Goal: Task Accomplishment & Management: Use online tool/utility

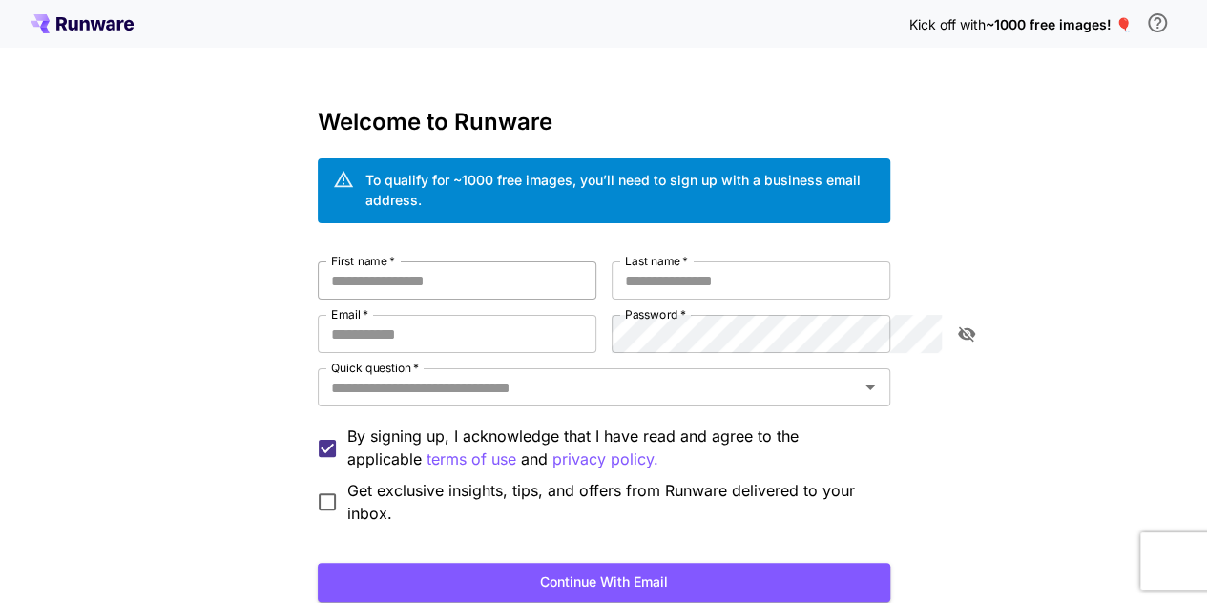
click at [423, 264] on input "First name   *" at bounding box center [457, 281] width 279 height 38
type input "*"
type input "******"
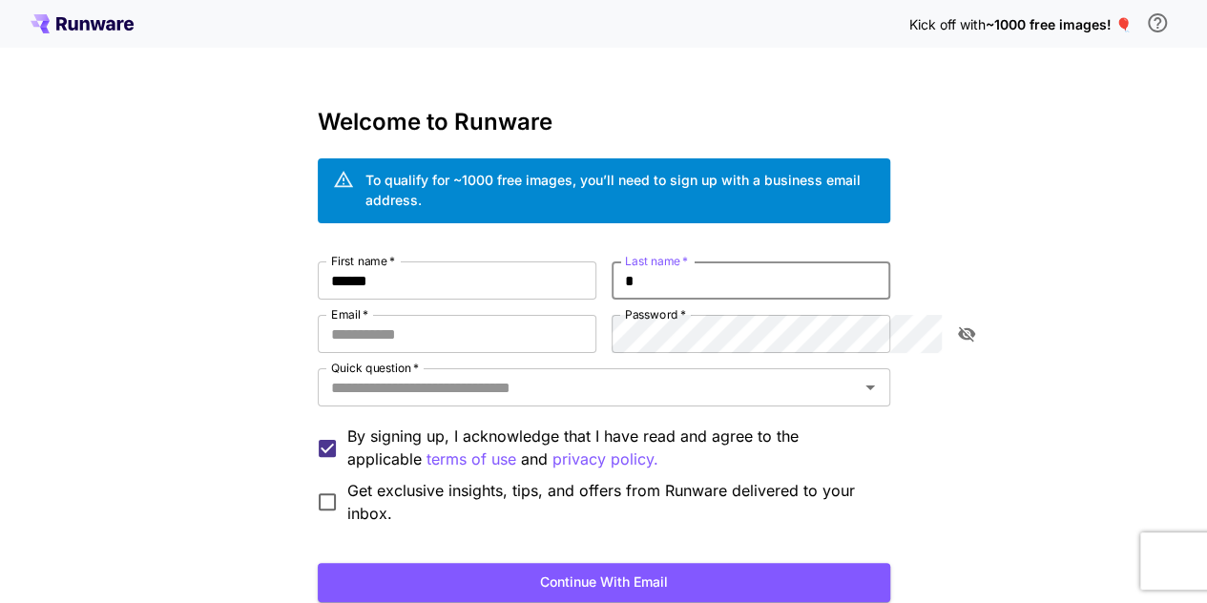
click at [743, 274] on input "*" at bounding box center [751, 281] width 279 height 38
type input "*"
click at [471, 315] on input "Email   *" at bounding box center [457, 334] width 279 height 38
type input "**********"
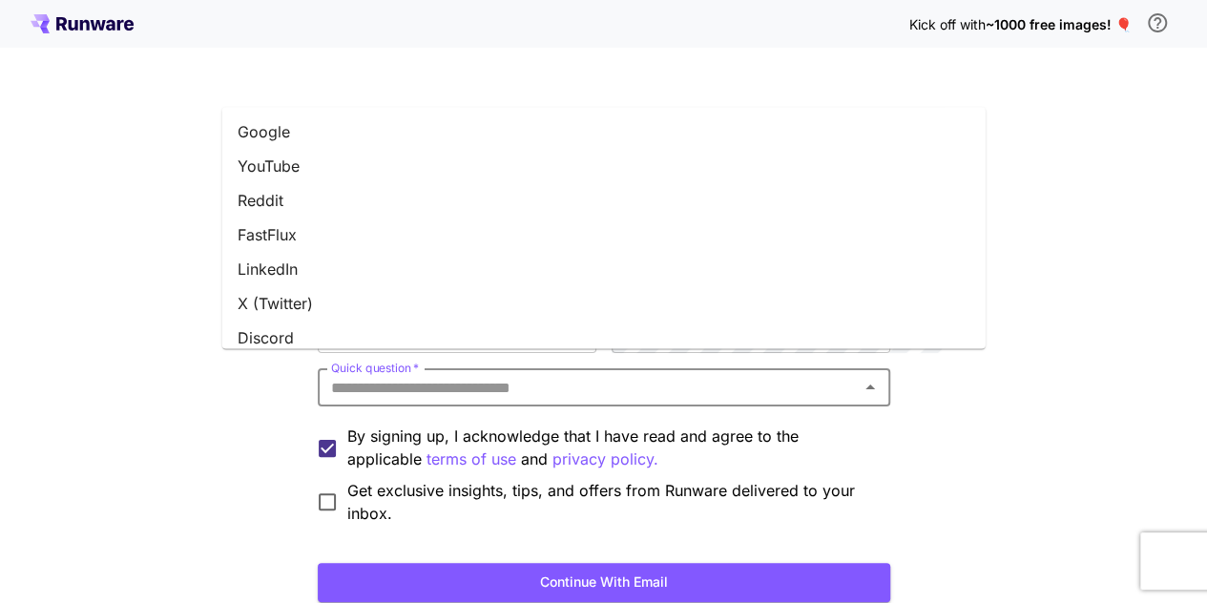
click at [468, 374] on input "Quick question   *" at bounding box center [589, 387] width 530 height 27
click at [310, 134] on li "Google" at bounding box center [604, 132] width 764 height 34
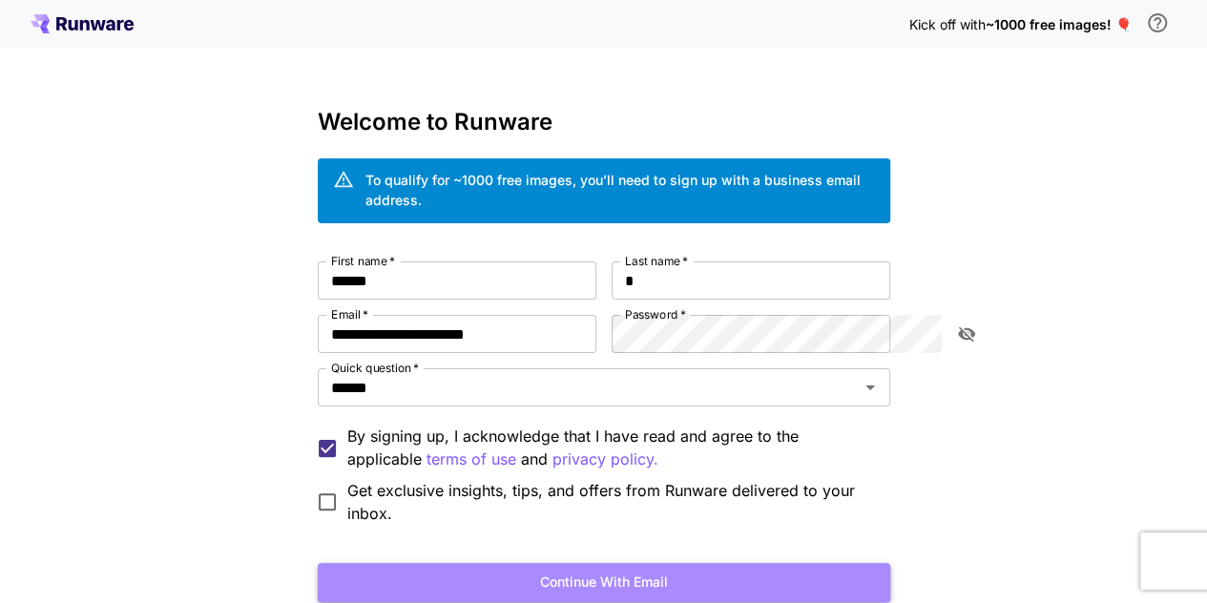
click at [519, 563] on button "Continue with email" at bounding box center [604, 582] width 573 height 39
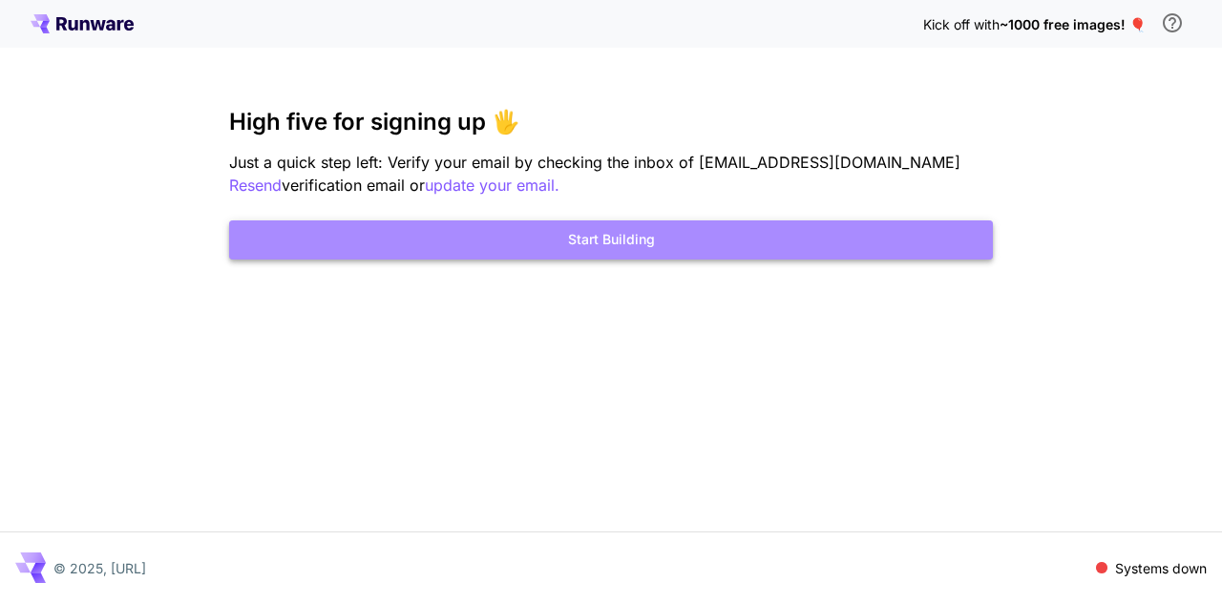
click at [604, 249] on button "Start Building" at bounding box center [611, 239] width 764 height 39
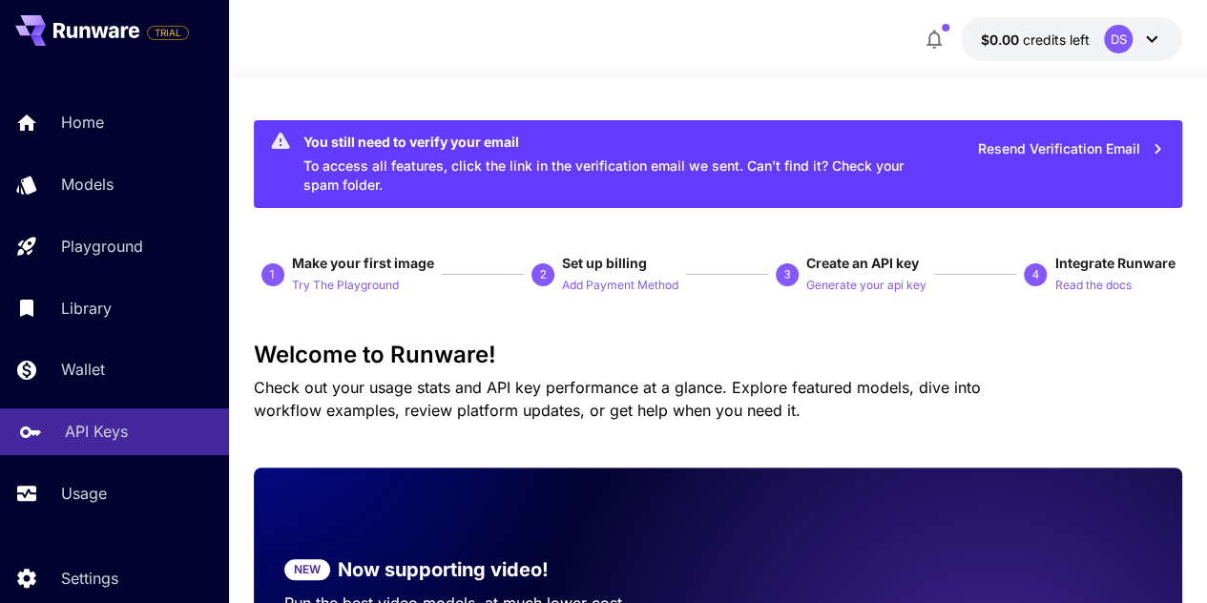
click at [100, 423] on p "API Keys" at bounding box center [96, 431] width 63 height 23
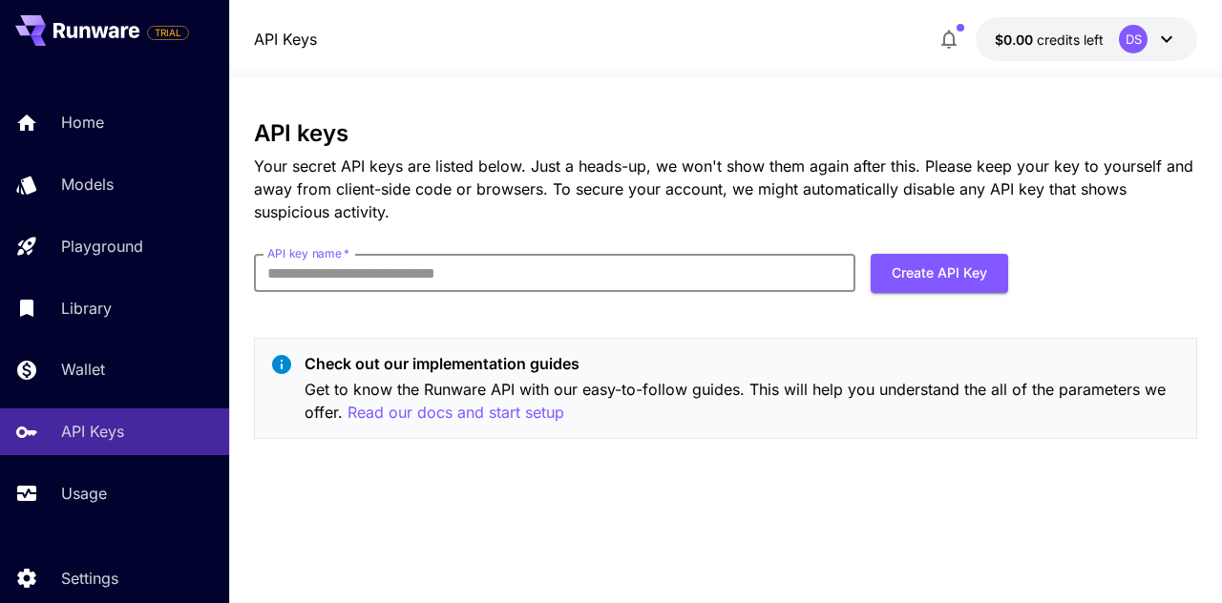
click at [773, 275] on input "API key name   *" at bounding box center [554, 273] width 601 height 38
type input "****"
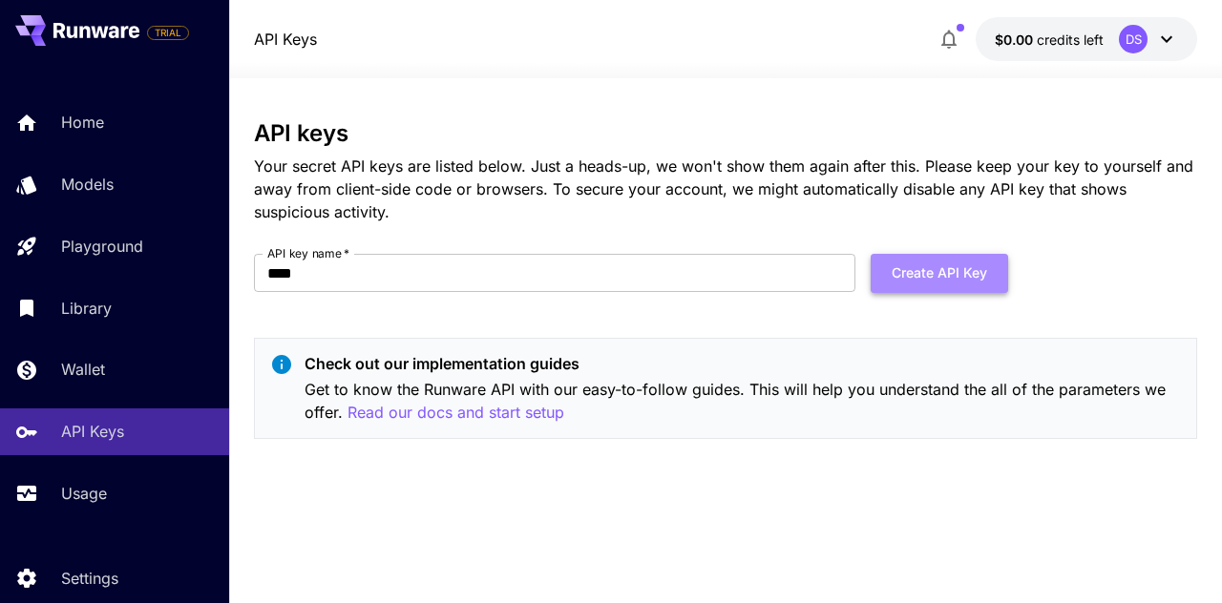
click at [924, 272] on button "Create API Key" at bounding box center [938, 273] width 137 height 39
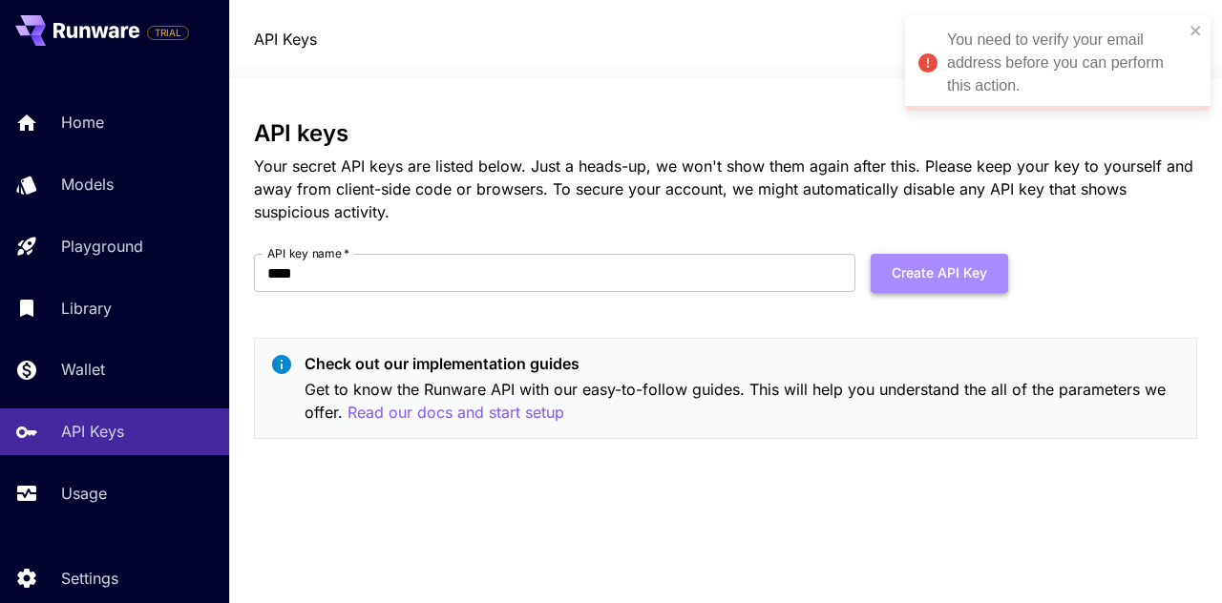
click at [919, 272] on button "Create API Key" at bounding box center [938, 273] width 137 height 39
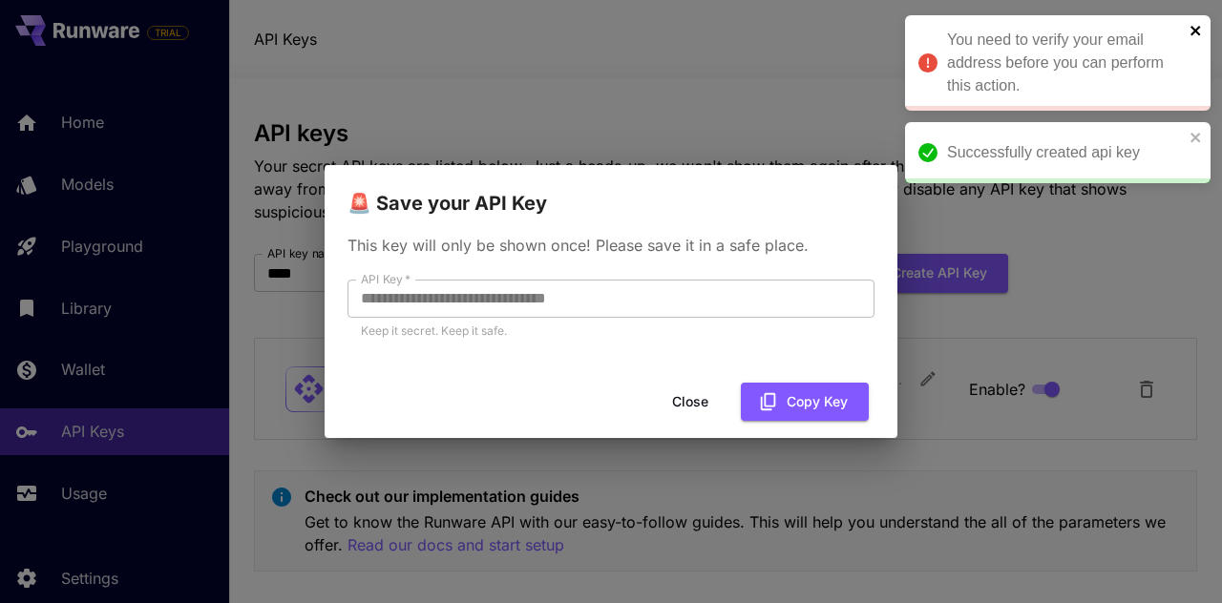
click at [1191, 26] on icon "close" at bounding box center [1195, 31] width 10 height 10
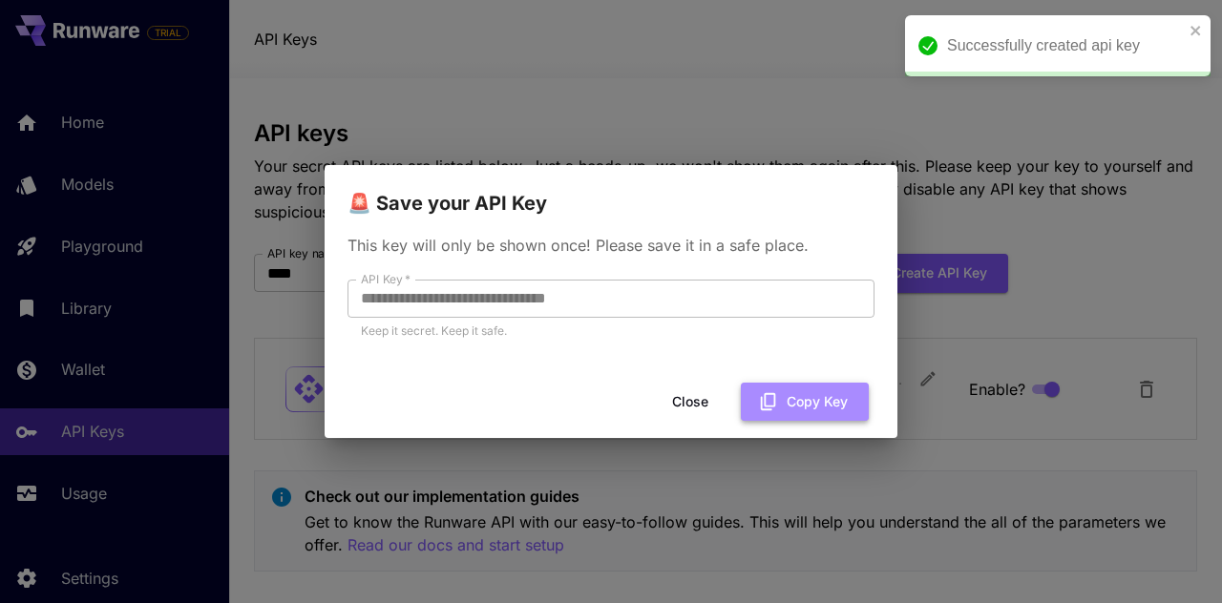
click at [785, 409] on button "Copy Key" at bounding box center [805, 402] width 128 height 39
